Goal: Task Accomplishment & Management: Manage account settings

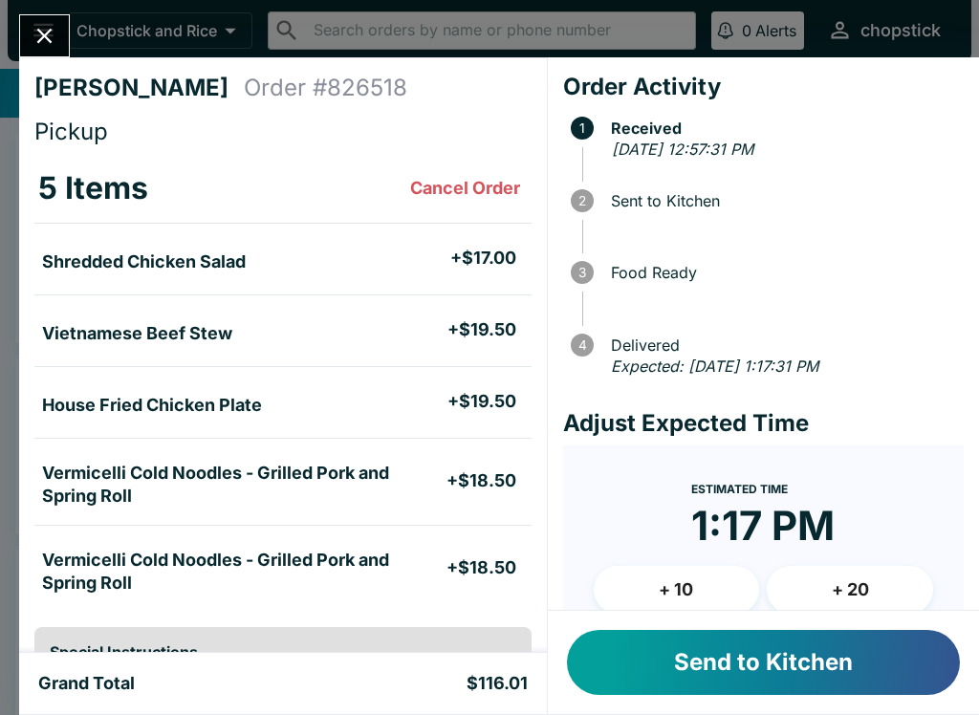
click at [883, 684] on button "Send to Kitchen" at bounding box center [763, 662] width 393 height 65
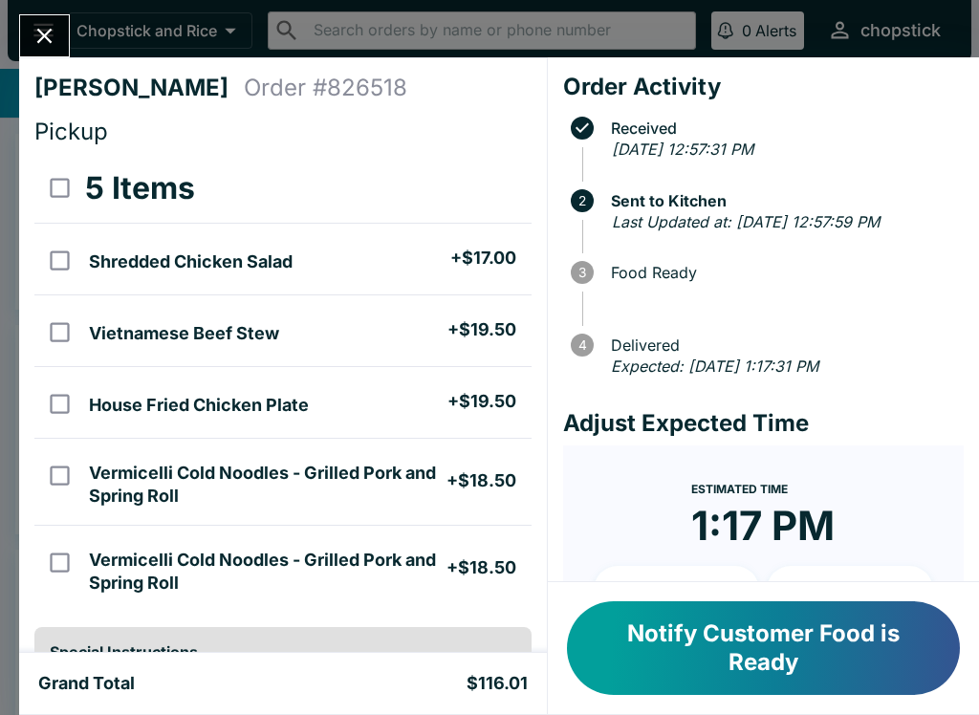
click at [47, 35] on icon "Close" at bounding box center [44, 36] width 15 height 15
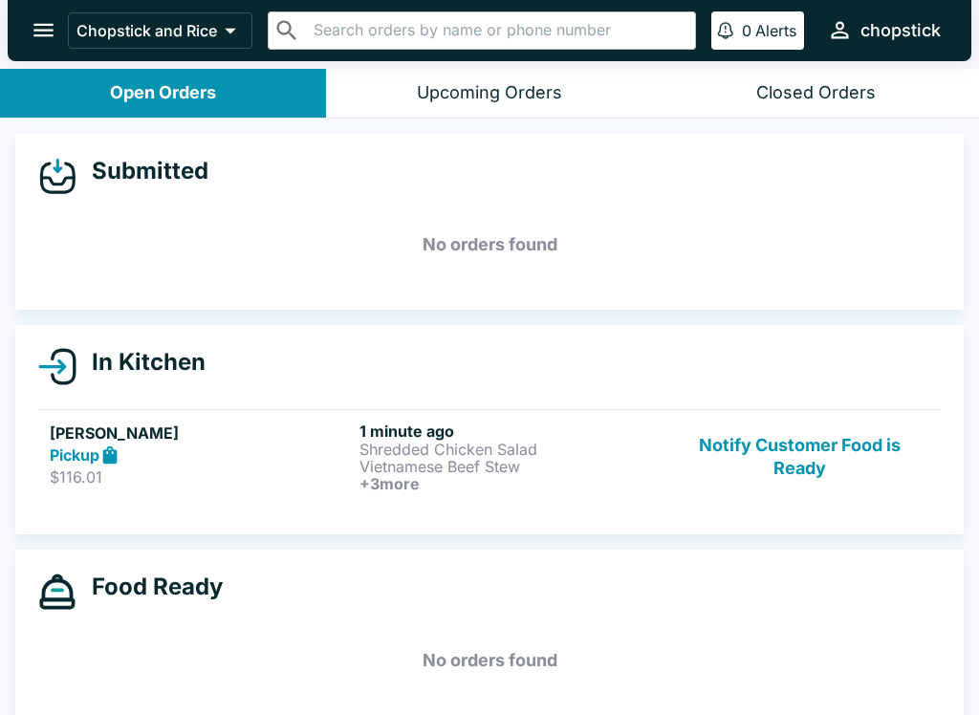
click at [310, 462] on div "Pickup" at bounding box center [201, 456] width 302 height 22
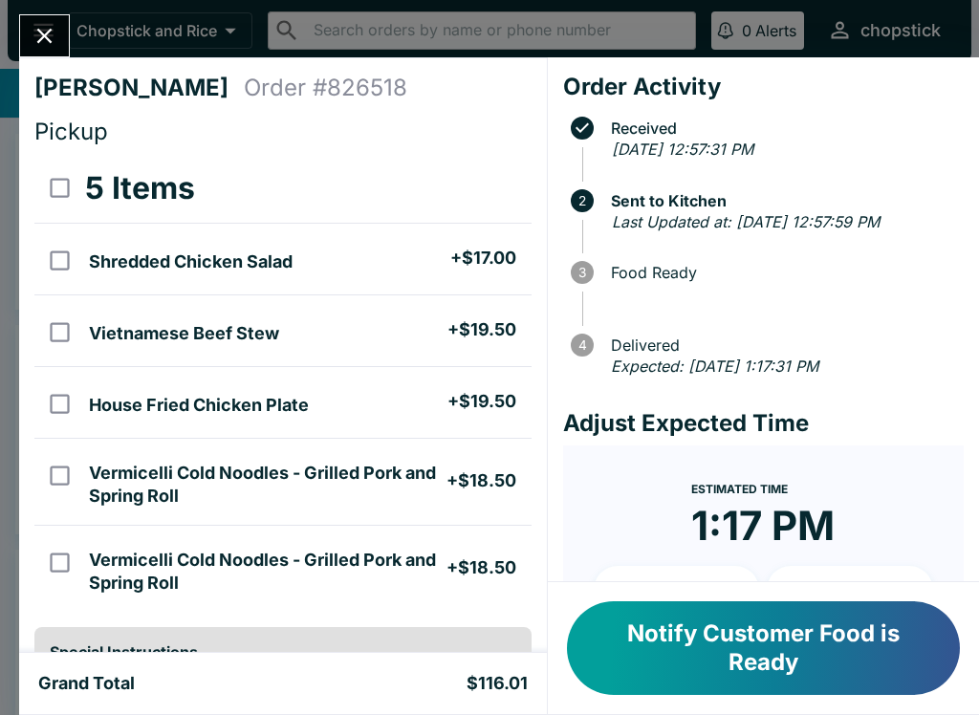
click at [45, 41] on icon "Close" at bounding box center [45, 36] width 26 height 26
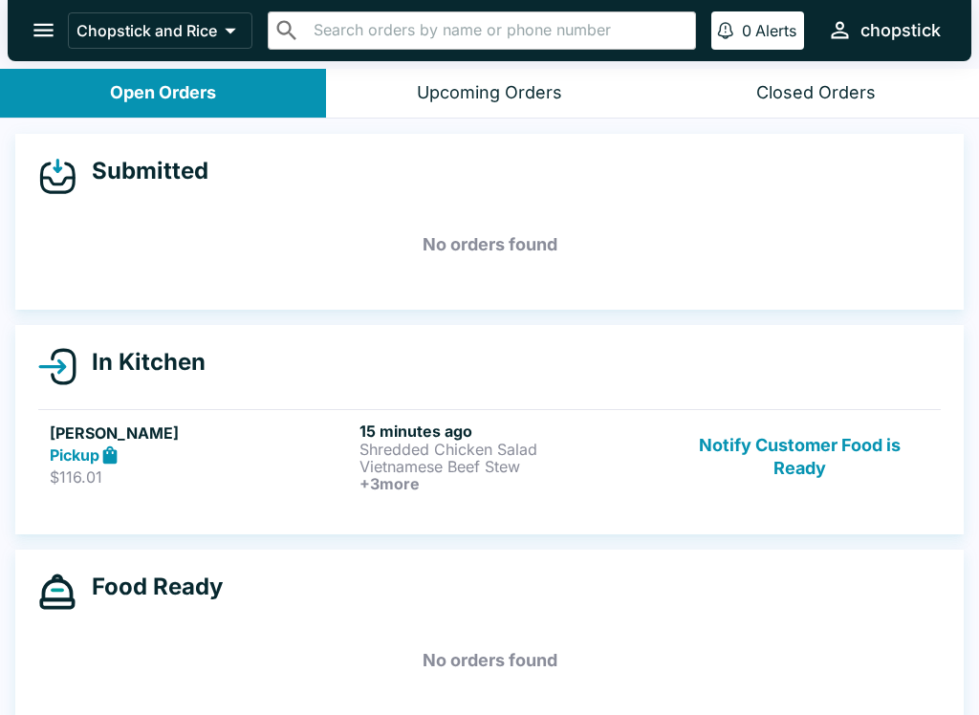
click at [927, 466] on button "Notify Customer Food is Ready" at bounding box center [799, 457] width 259 height 71
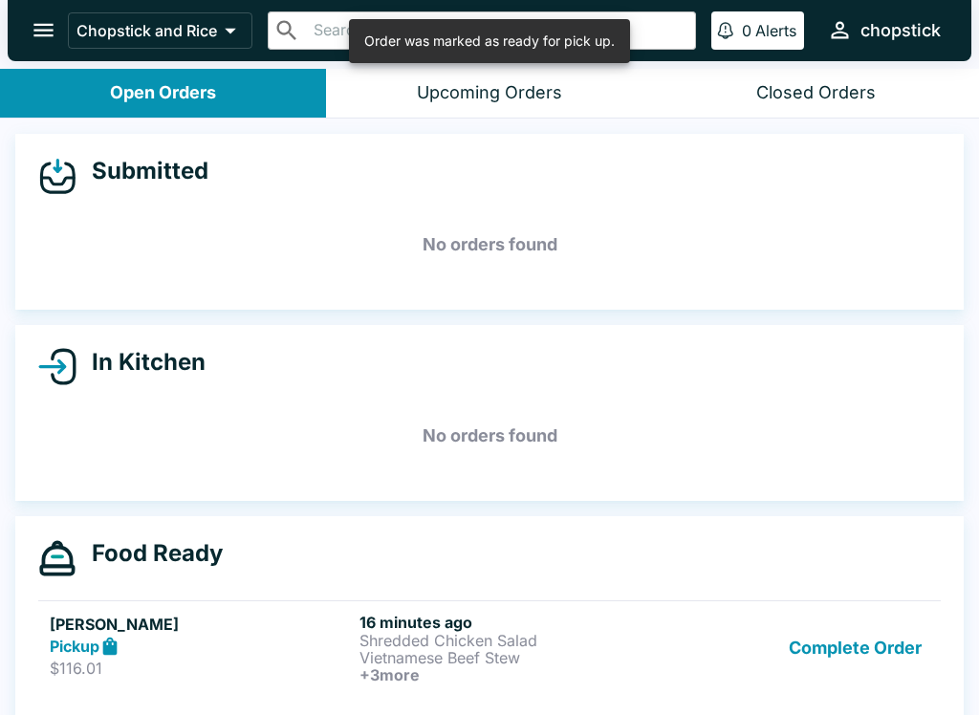
click at [860, 602] on link "[PERSON_NAME] Pickup $116.01 16 minutes ago Shredded Chicken Salad Vietnamese B…" at bounding box center [489, 647] width 903 height 95
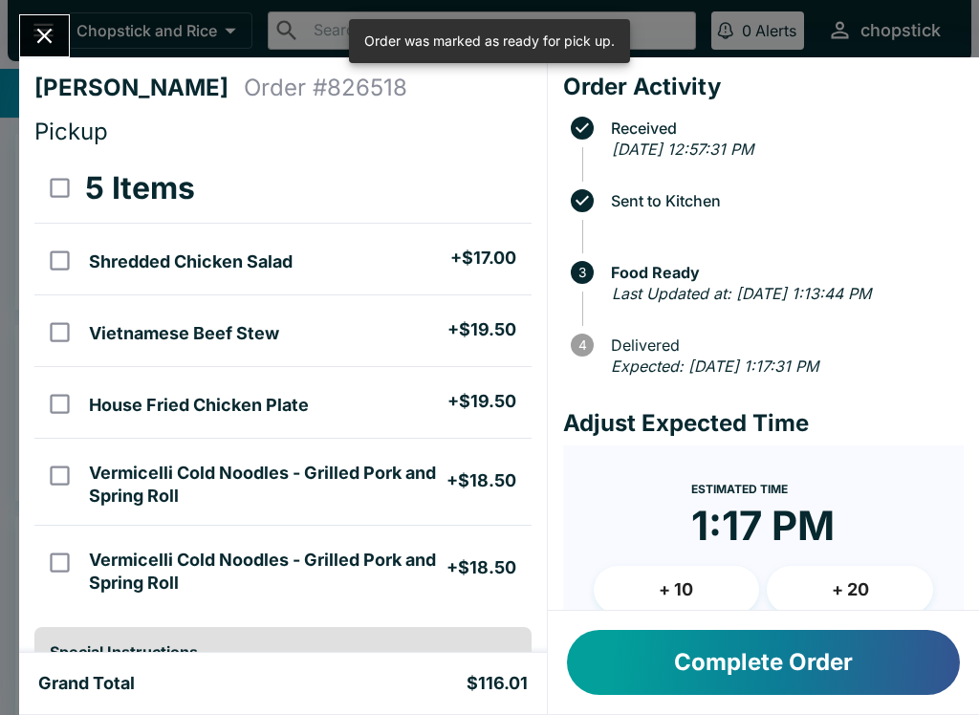
click at [897, 648] on button "Complete Order" at bounding box center [763, 662] width 393 height 65
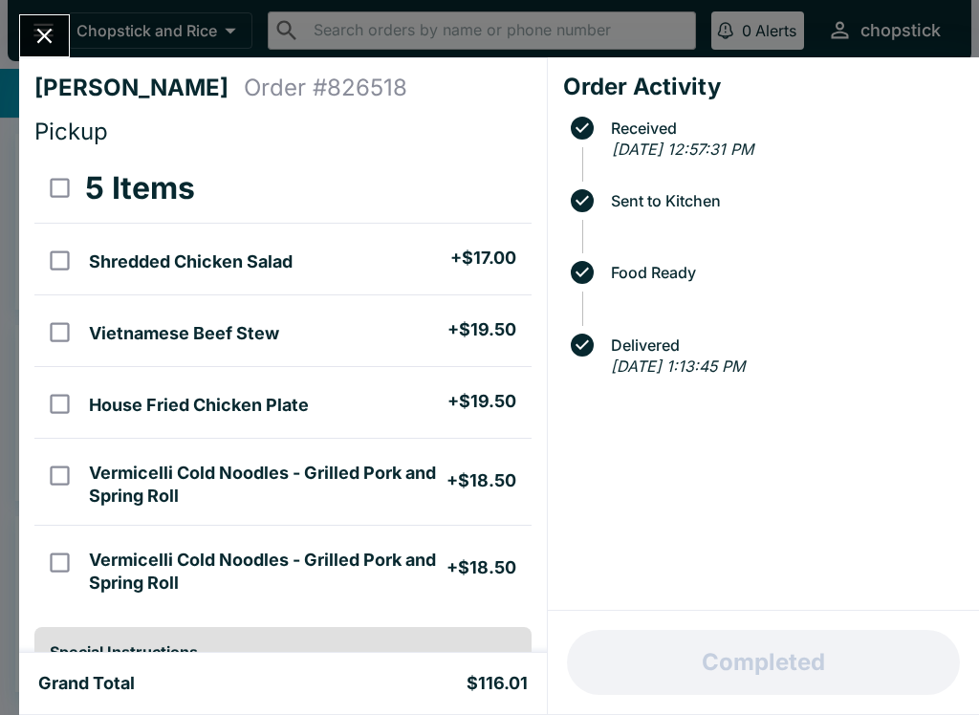
click at [27, 46] on button "Close" at bounding box center [44, 35] width 49 height 41
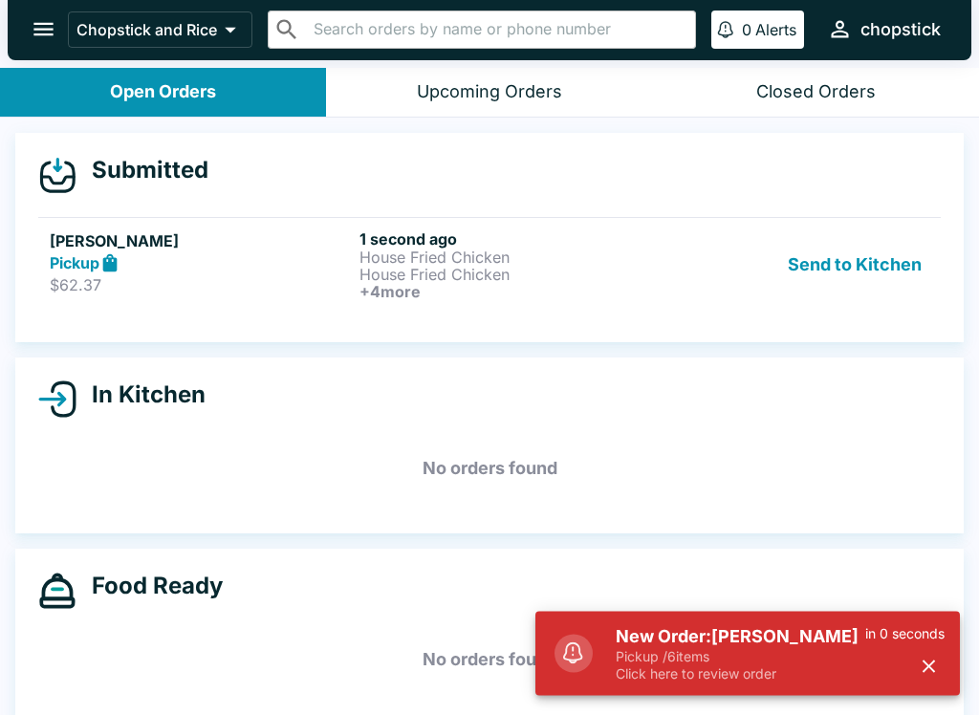
click at [834, 680] on p "Click here to review order" at bounding box center [741, 674] width 250 height 17
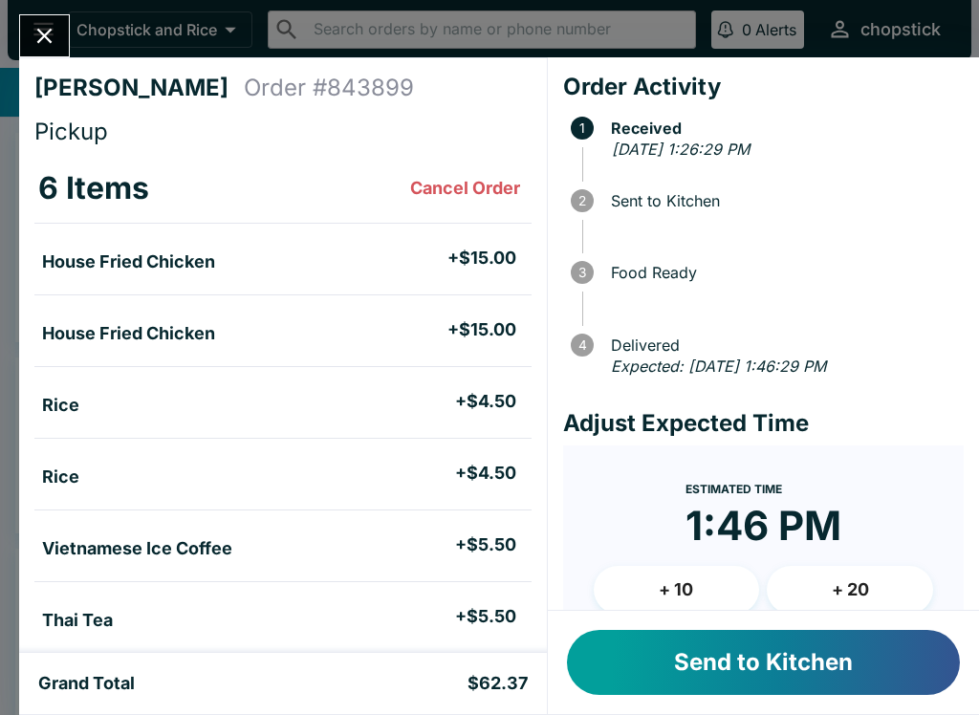
click at [822, 682] on button "Send to Kitchen" at bounding box center [763, 662] width 393 height 65
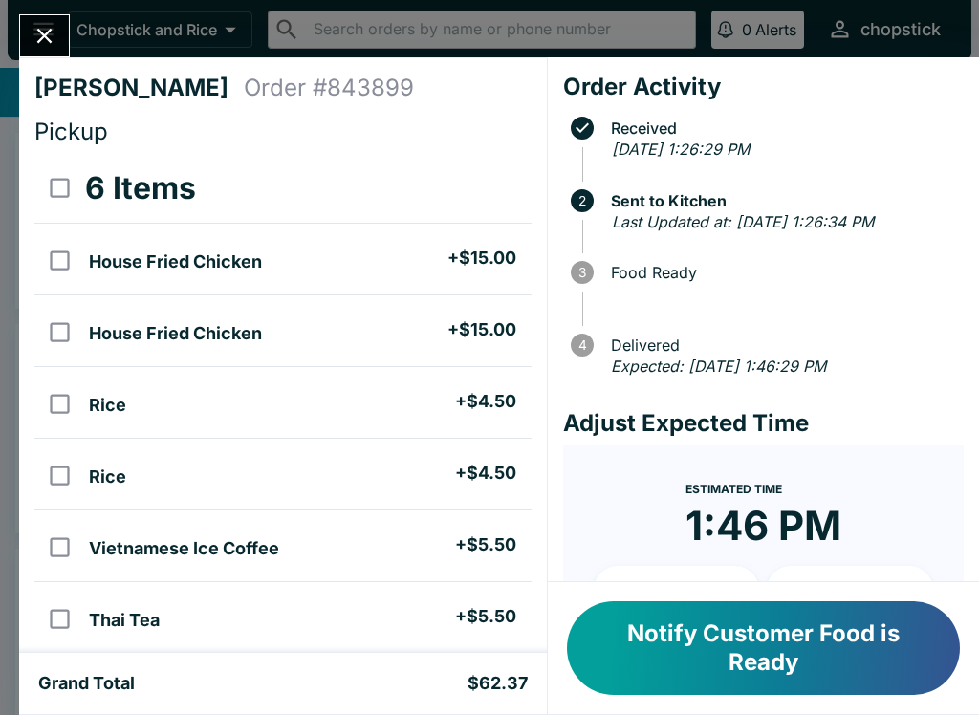
click at [32, 33] on icon "Close" at bounding box center [45, 36] width 26 height 26
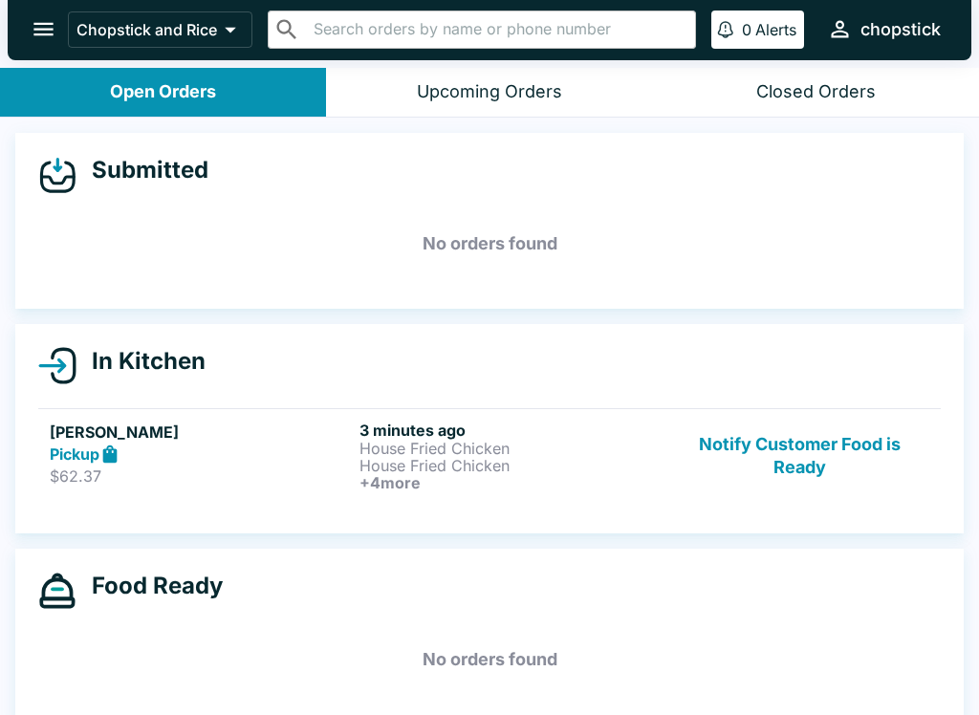
click at [858, 450] on button "Notify Customer Food is Ready" at bounding box center [799, 456] width 259 height 71
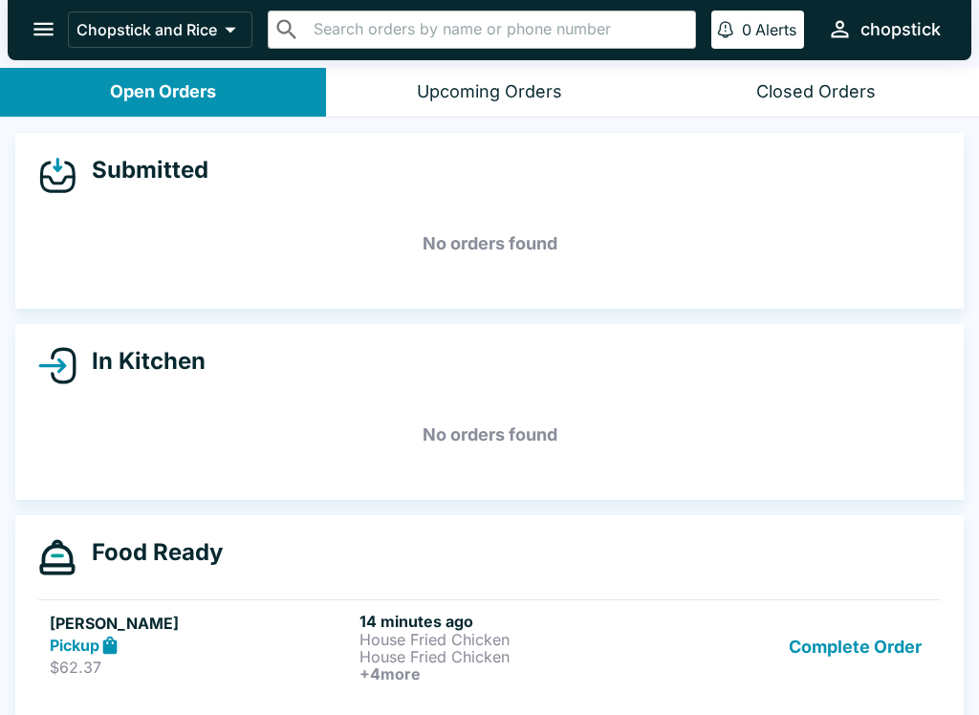
click at [840, 639] on button "Complete Order" at bounding box center [855, 647] width 148 height 71
